Goal: Leave review/rating

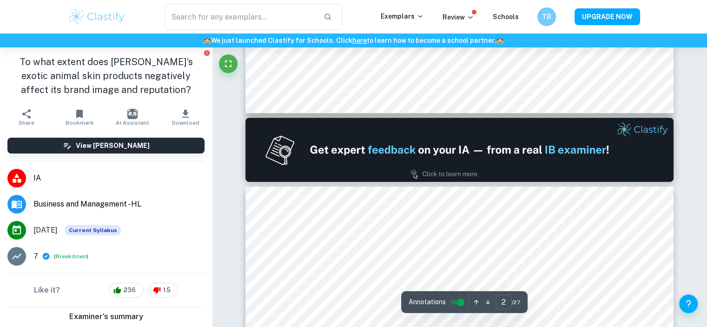
scroll to position [872, 0]
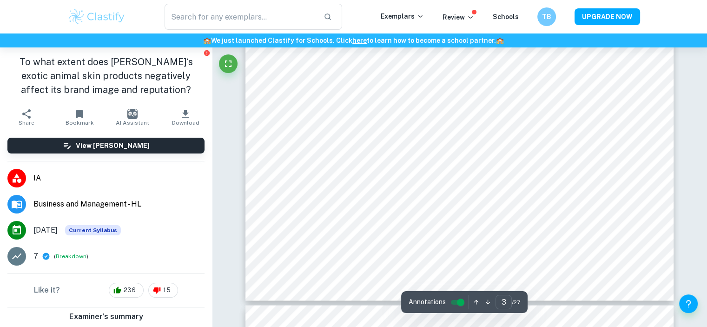
type input "4"
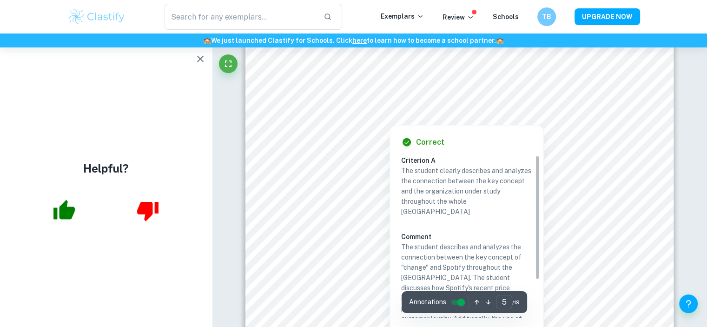
scroll to position [2435, 0]
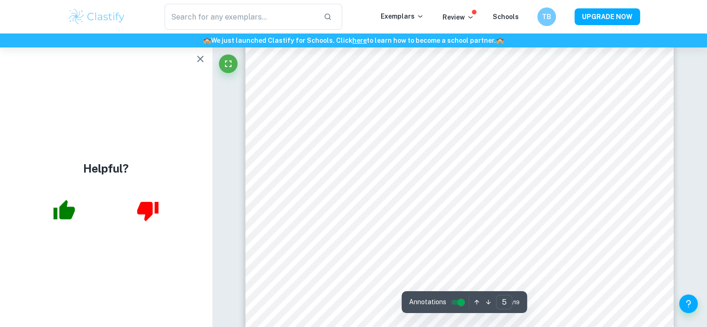
click at [197, 58] on icon "button" at bounding box center [200, 58] width 11 height 11
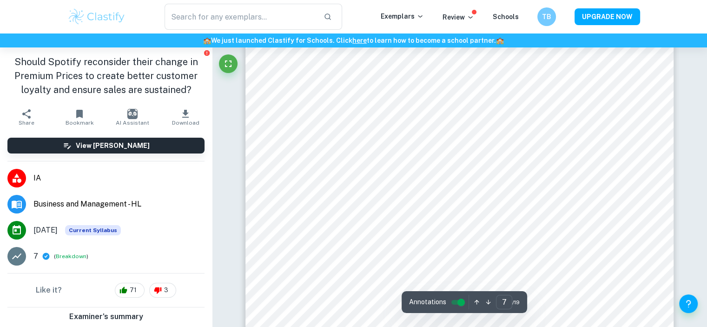
scroll to position [3537, 0]
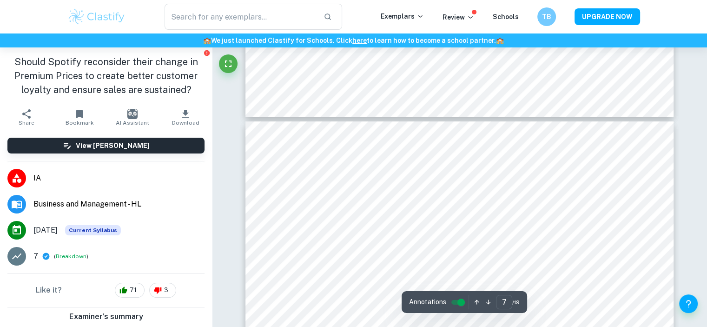
type input "8"
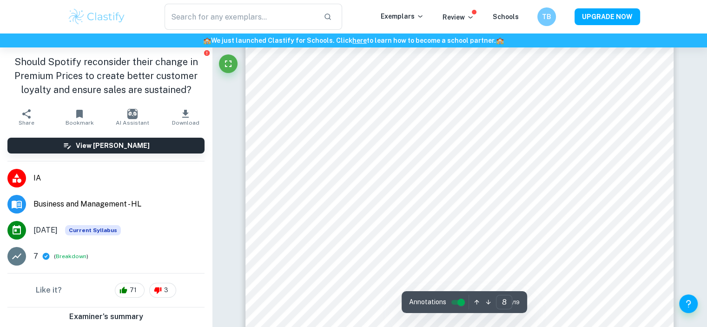
scroll to position [3969, 0]
